Goal: Find specific page/section: Find specific page/section

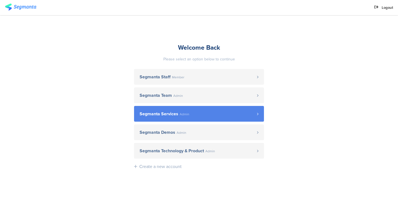
click at [216, 109] on link "Segmanta Services Admin" at bounding box center [199, 114] width 130 height 16
